Goal: Transaction & Acquisition: Book appointment/travel/reservation

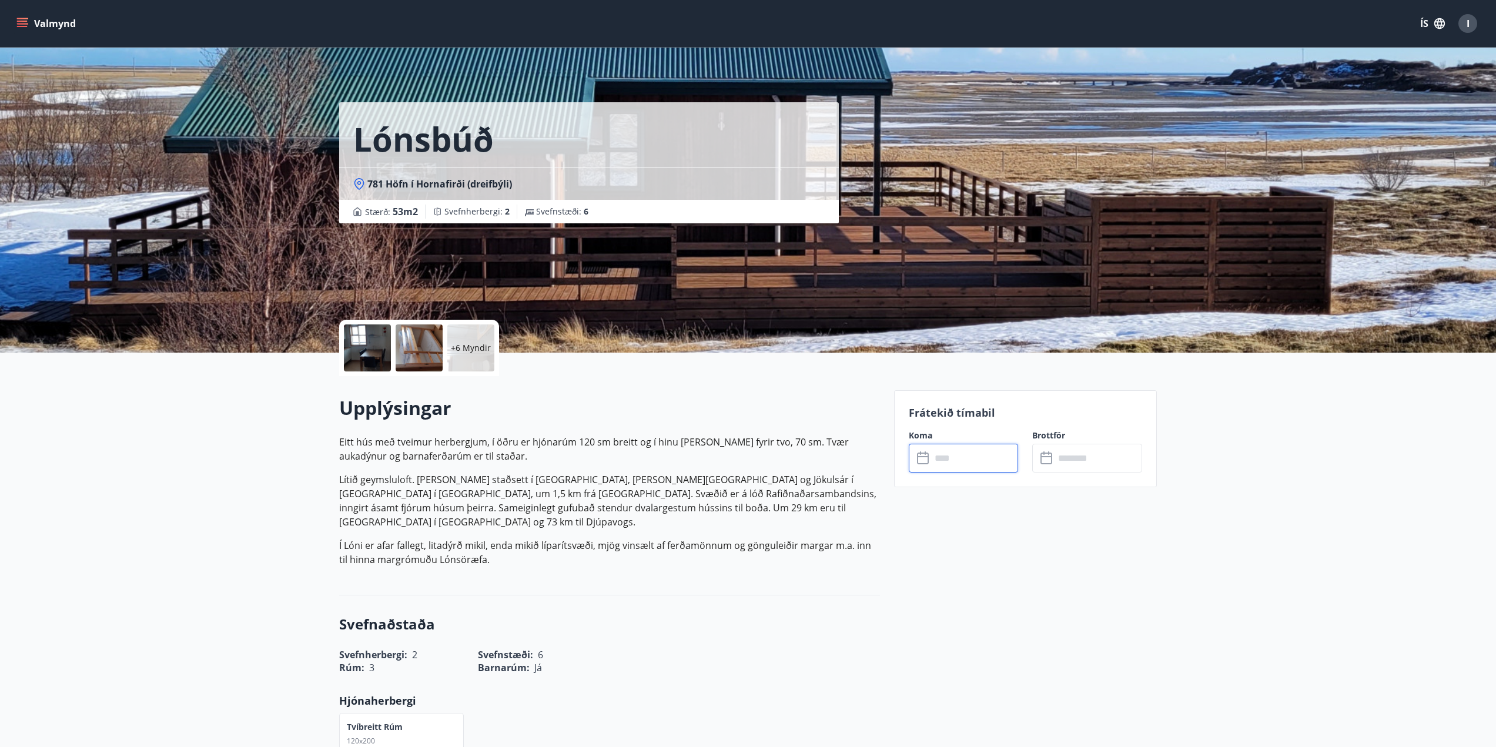
click at [977, 457] on input "text" at bounding box center [975, 458] width 88 height 29
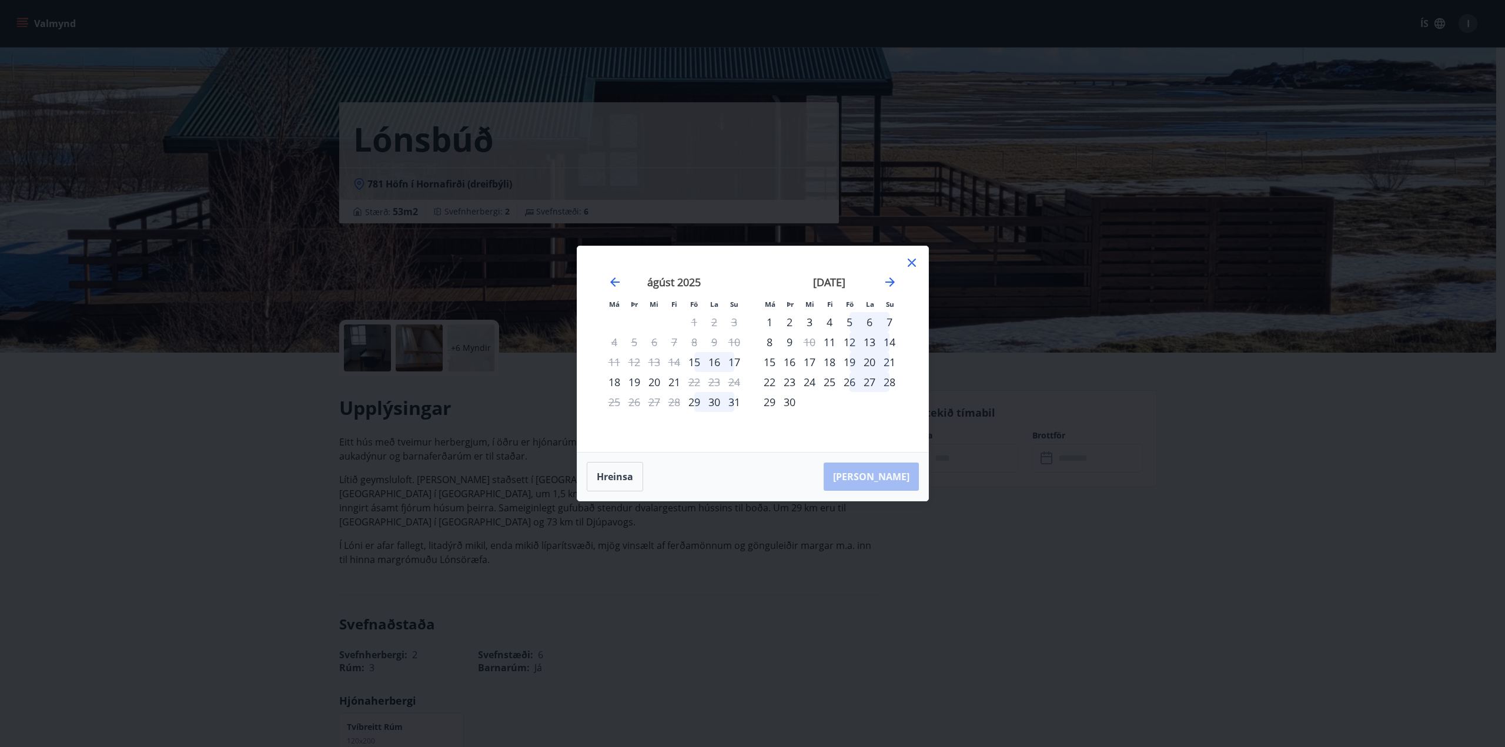
click at [633, 381] on div "19" at bounding box center [634, 382] width 20 height 20
click at [655, 384] on div "20" at bounding box center [654, 382] width 20 height 20
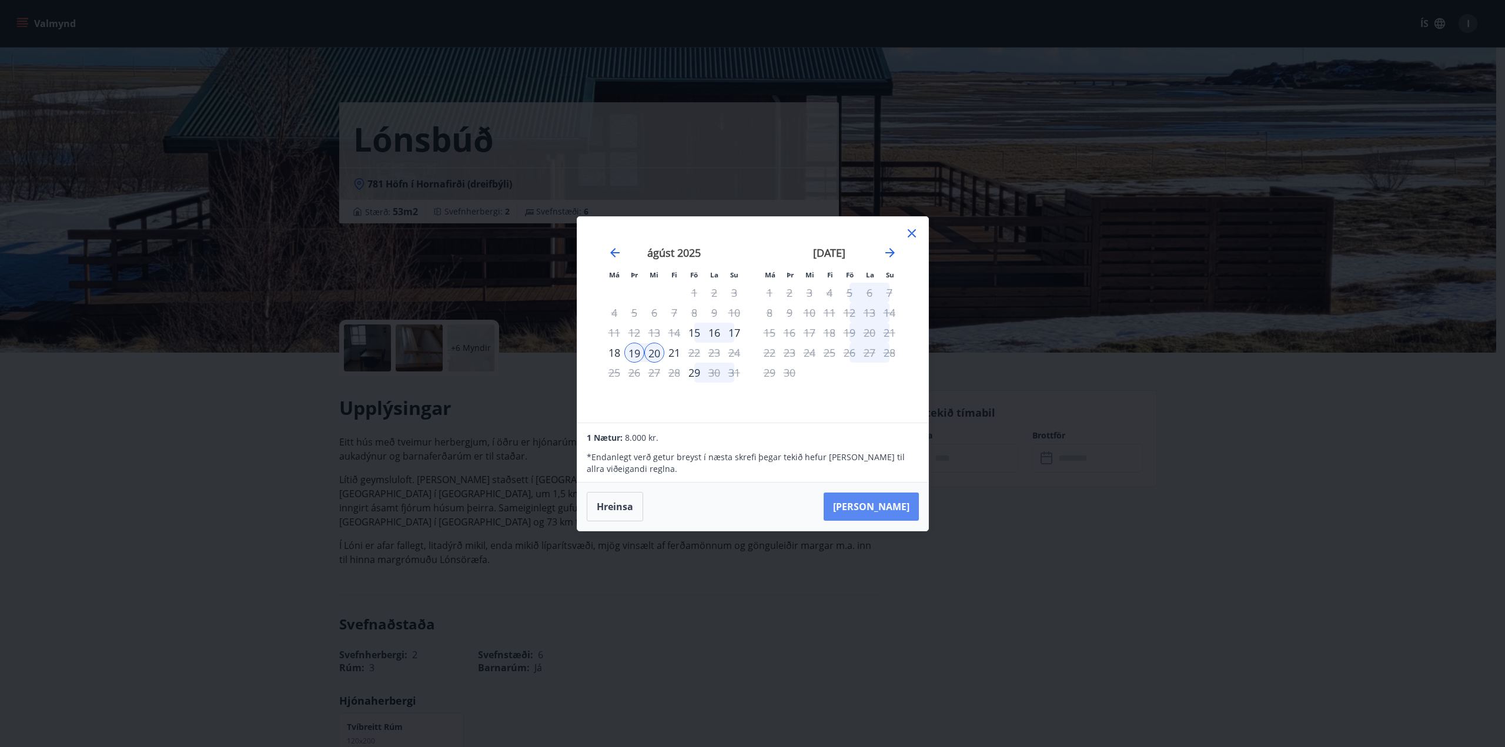
click at [900, 507] on button "[PERSON_NAME]" at bounding box center [871, 507] width 95 height 28
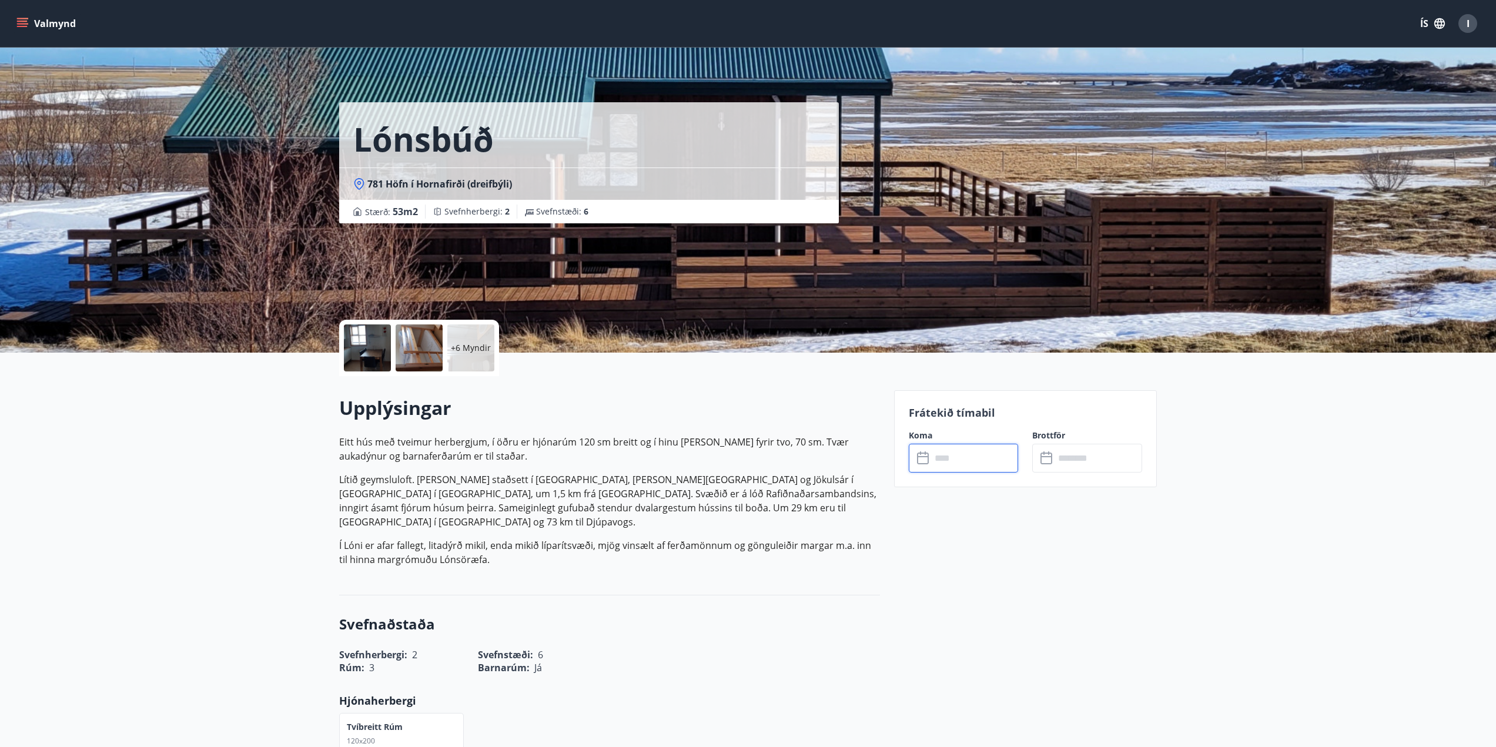
type input "******"
click at [1077, 570] on button "Greiða" at bounding box center [1088, 566] width 110 height 28
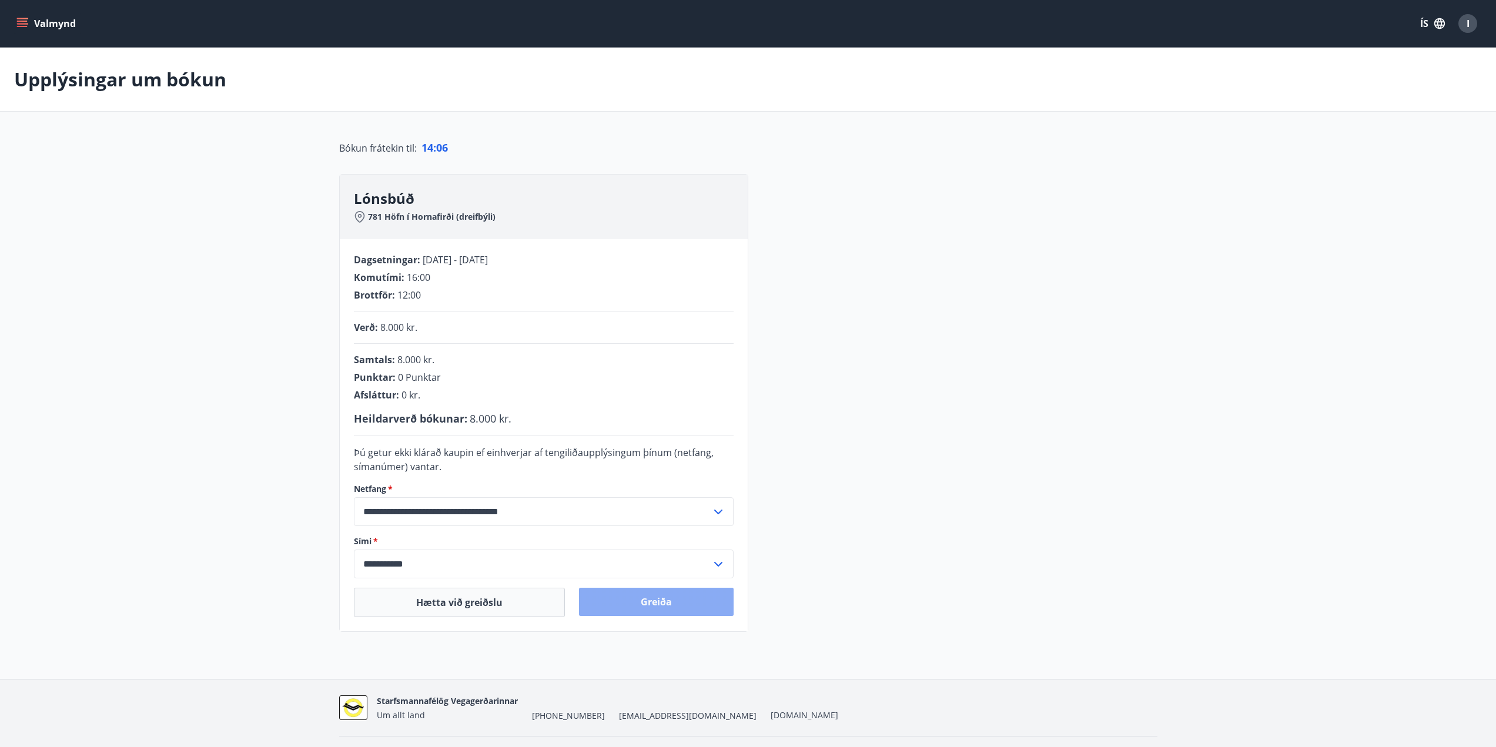
click at [650, 606] on button "Greiða" at bounding box center [656, 602] width 155 height 28
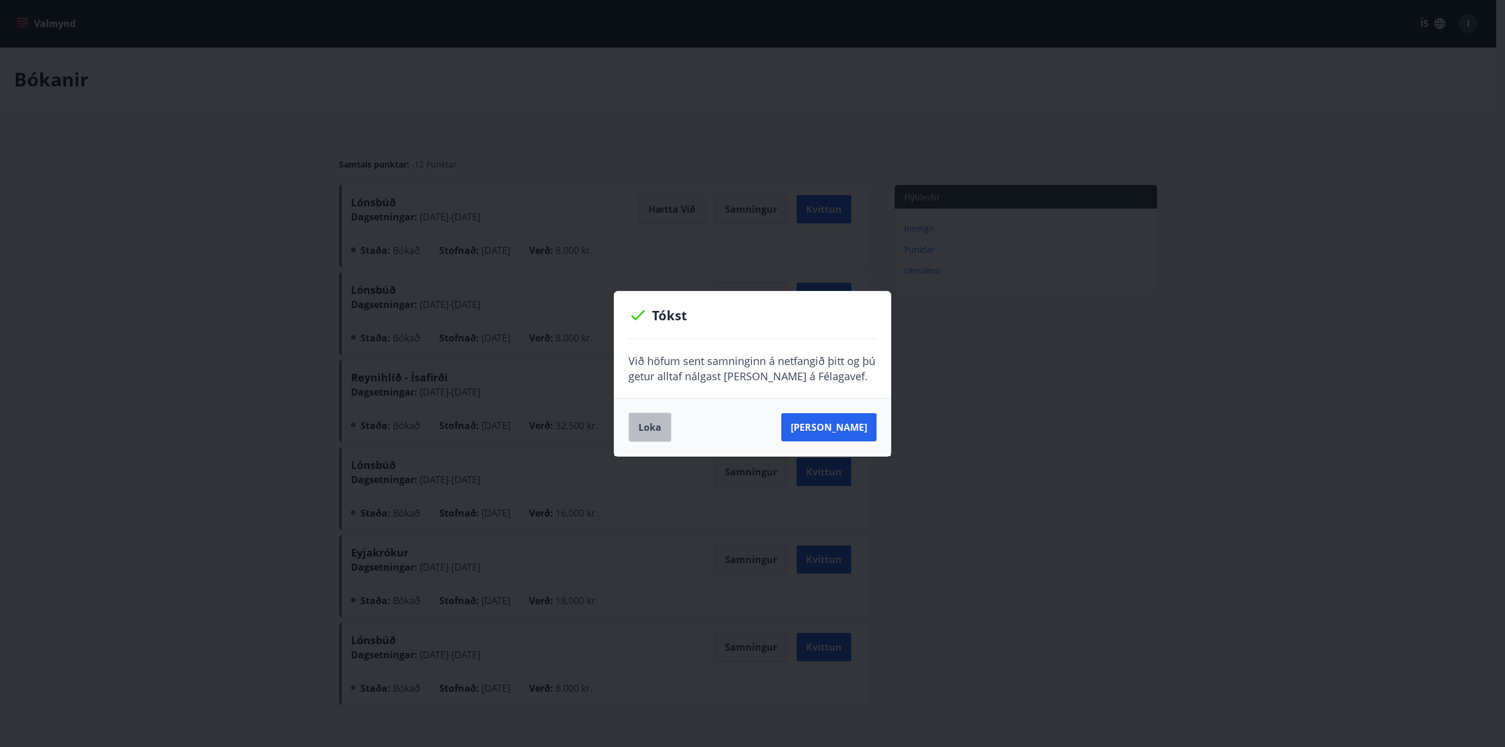
click at [646, 423] on button "Loka" at bounding box center [650, 427] width 43 height 29
